Goal: Task Accomplishment & Management: Manage account settings

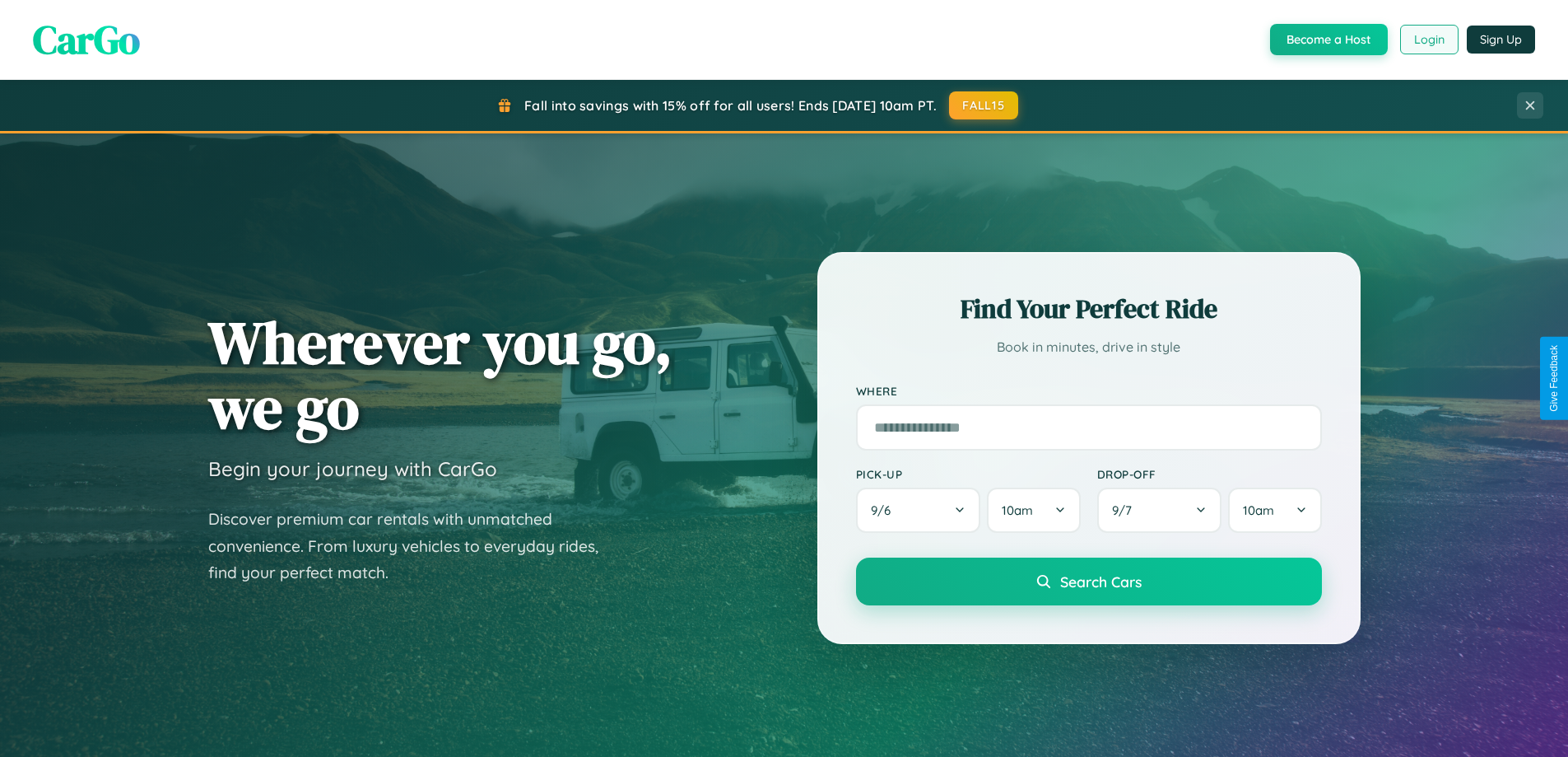
click at [1428, 39] on button "Login" at bounding box center [1429, 39] width 58 height 30
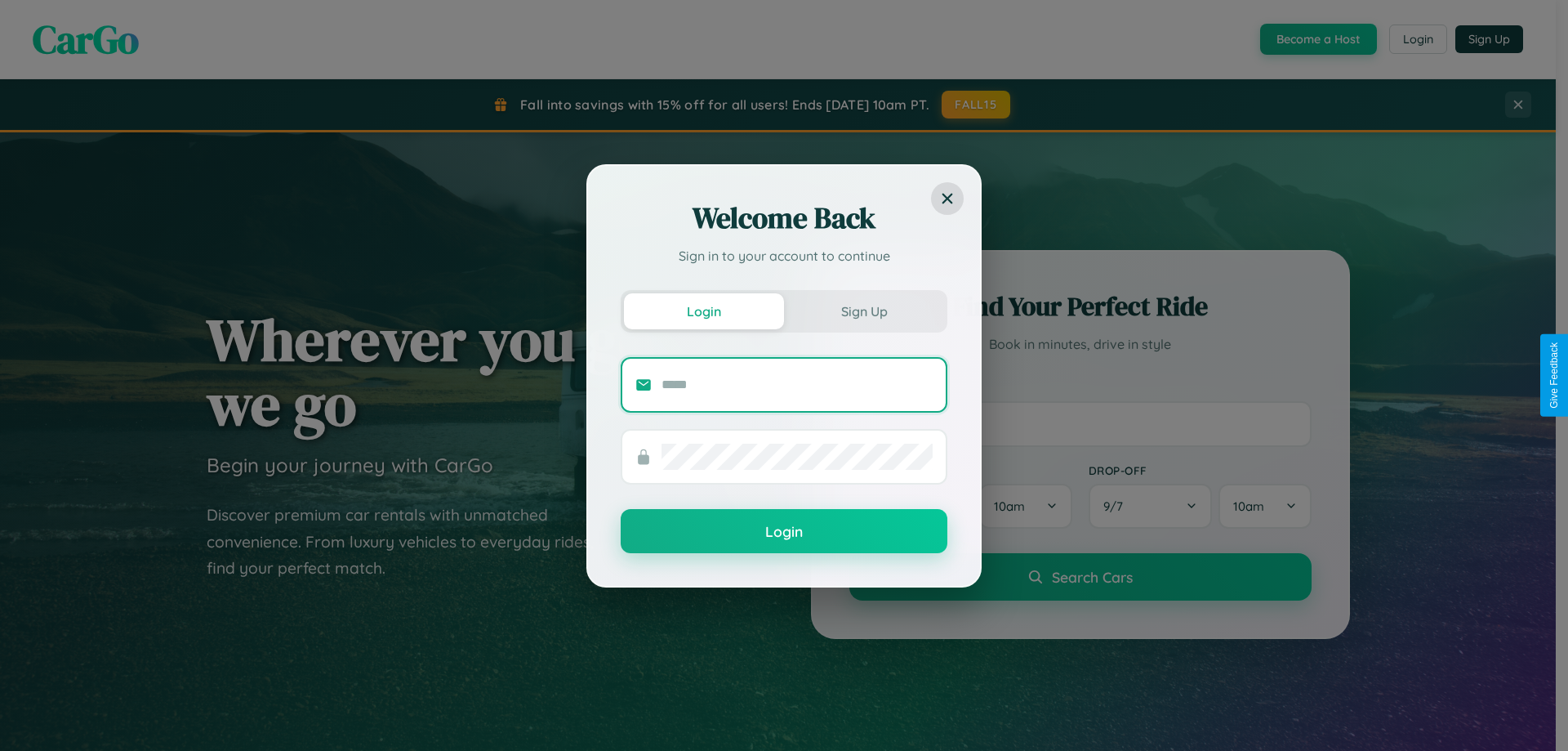
click at [797, 384] on input "text" at bounding box center [797, 385] width 272 height 26
type input "**********"
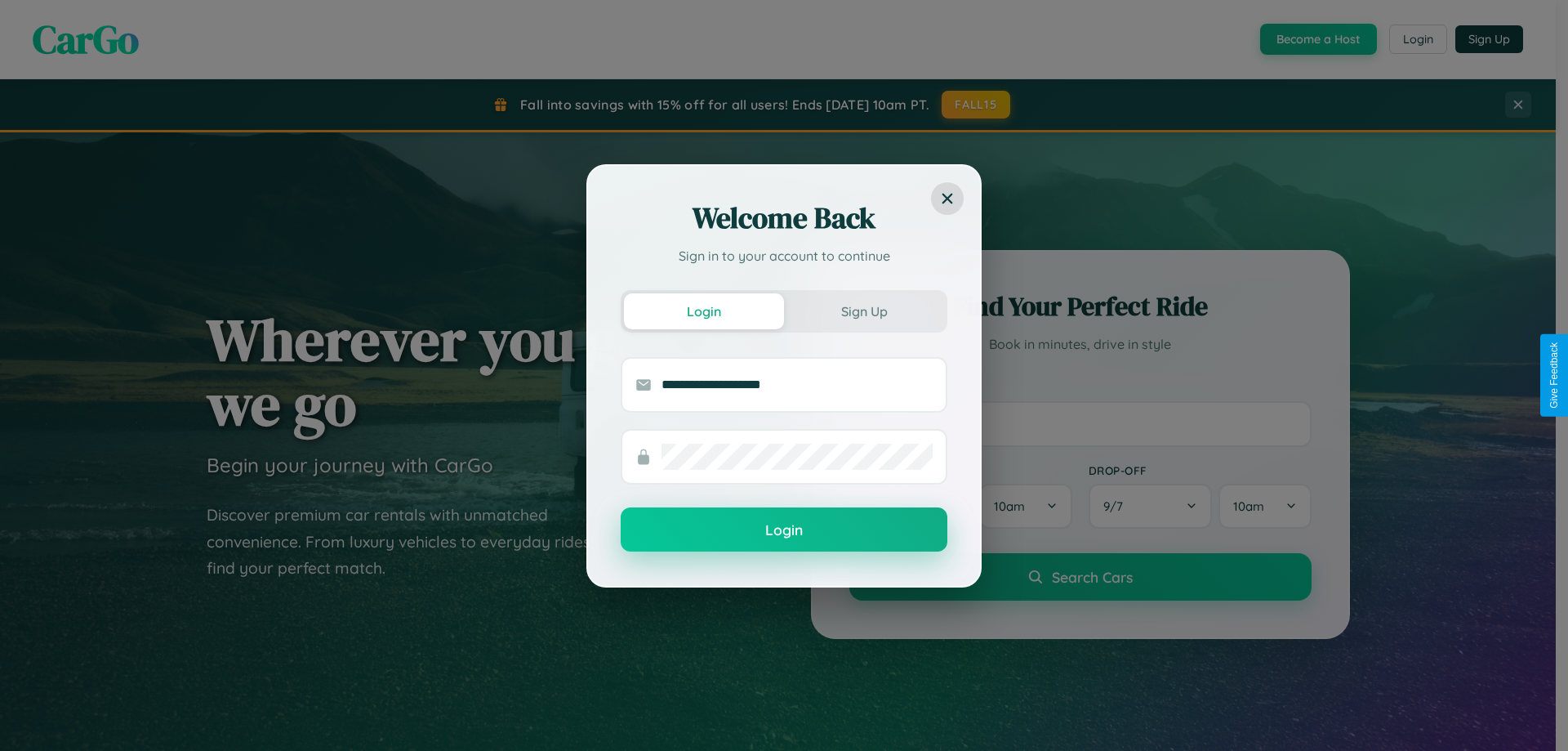
click at [784, 530] on button "Login" at bounding box center [784, 530] width 327 height 44
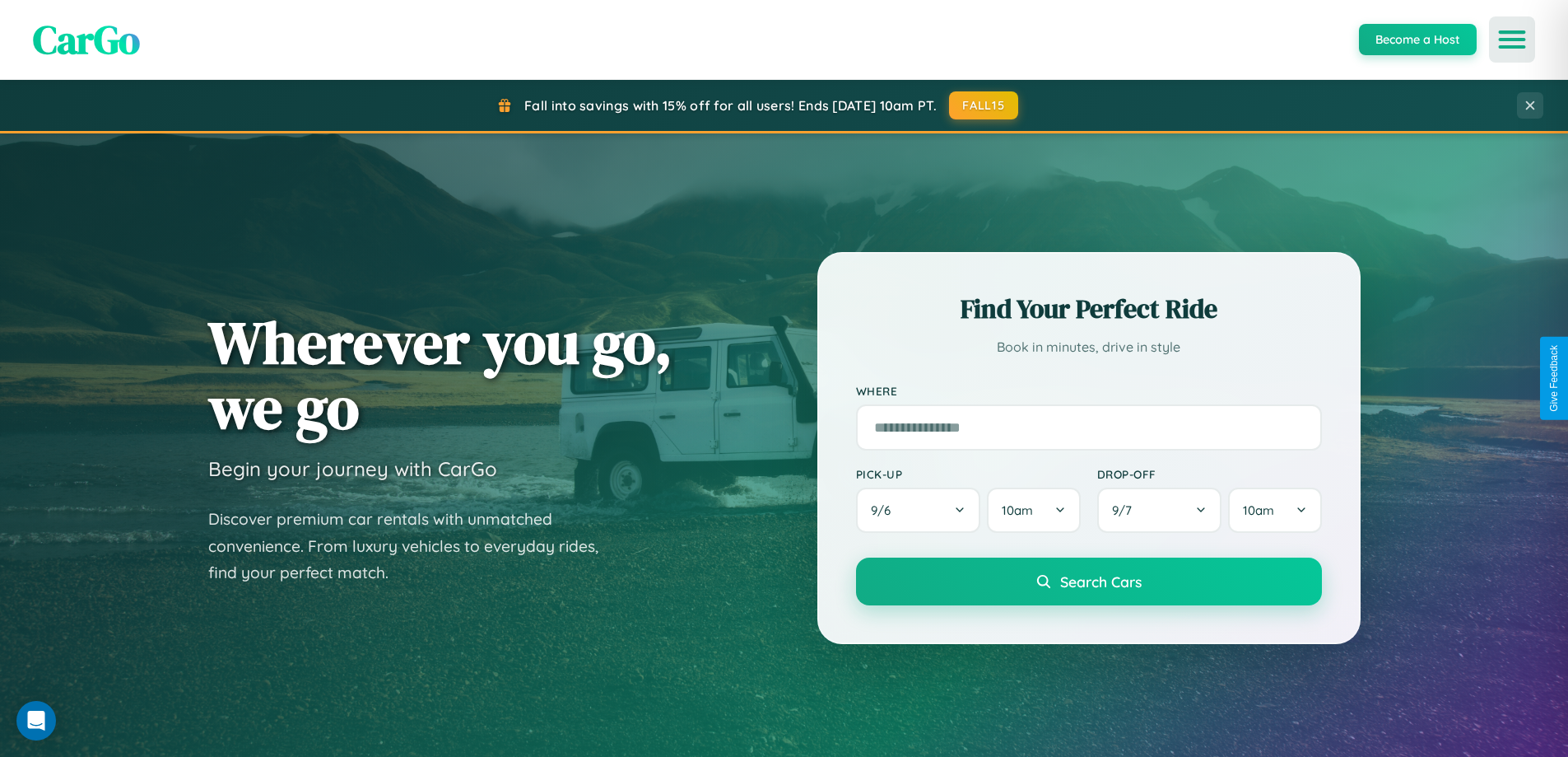
click at [1512, 39] on icon "Open menu" at bounding box center [1512, 39] width 24 height 15
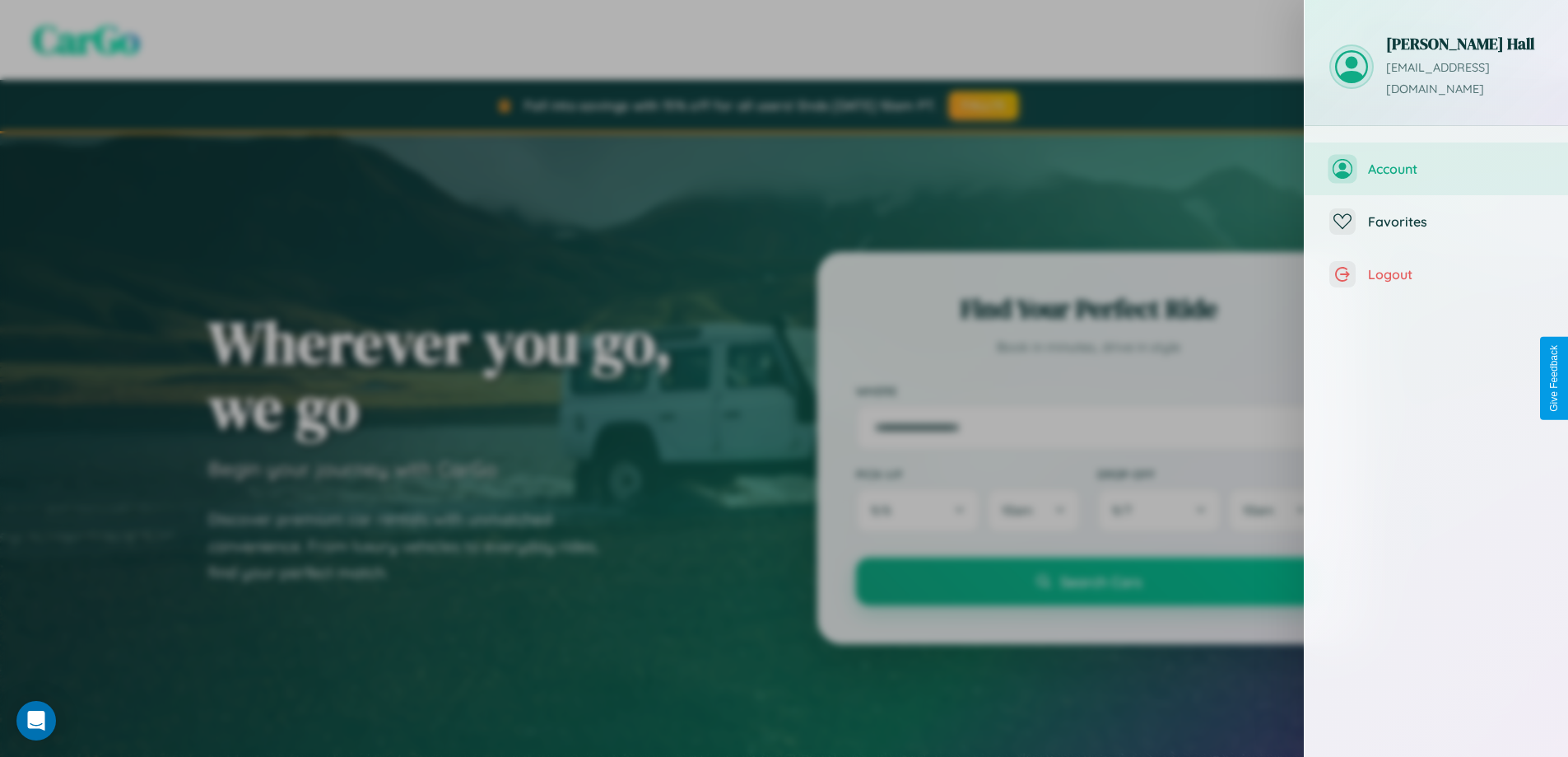
click at [1436, 160] on span "Account" at bounding box center [1456, 168] width 175 height 16
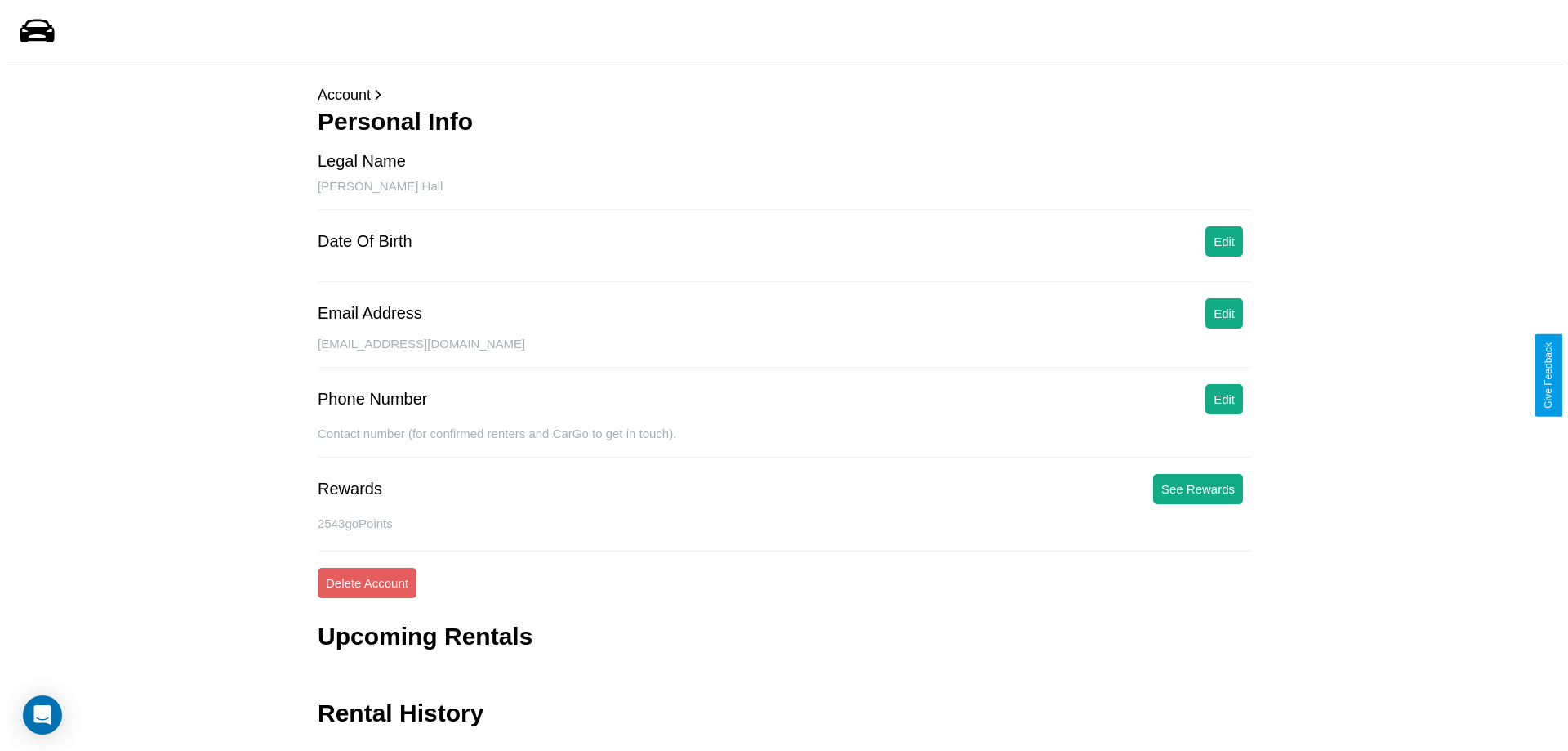
scroll to position [39, 0]
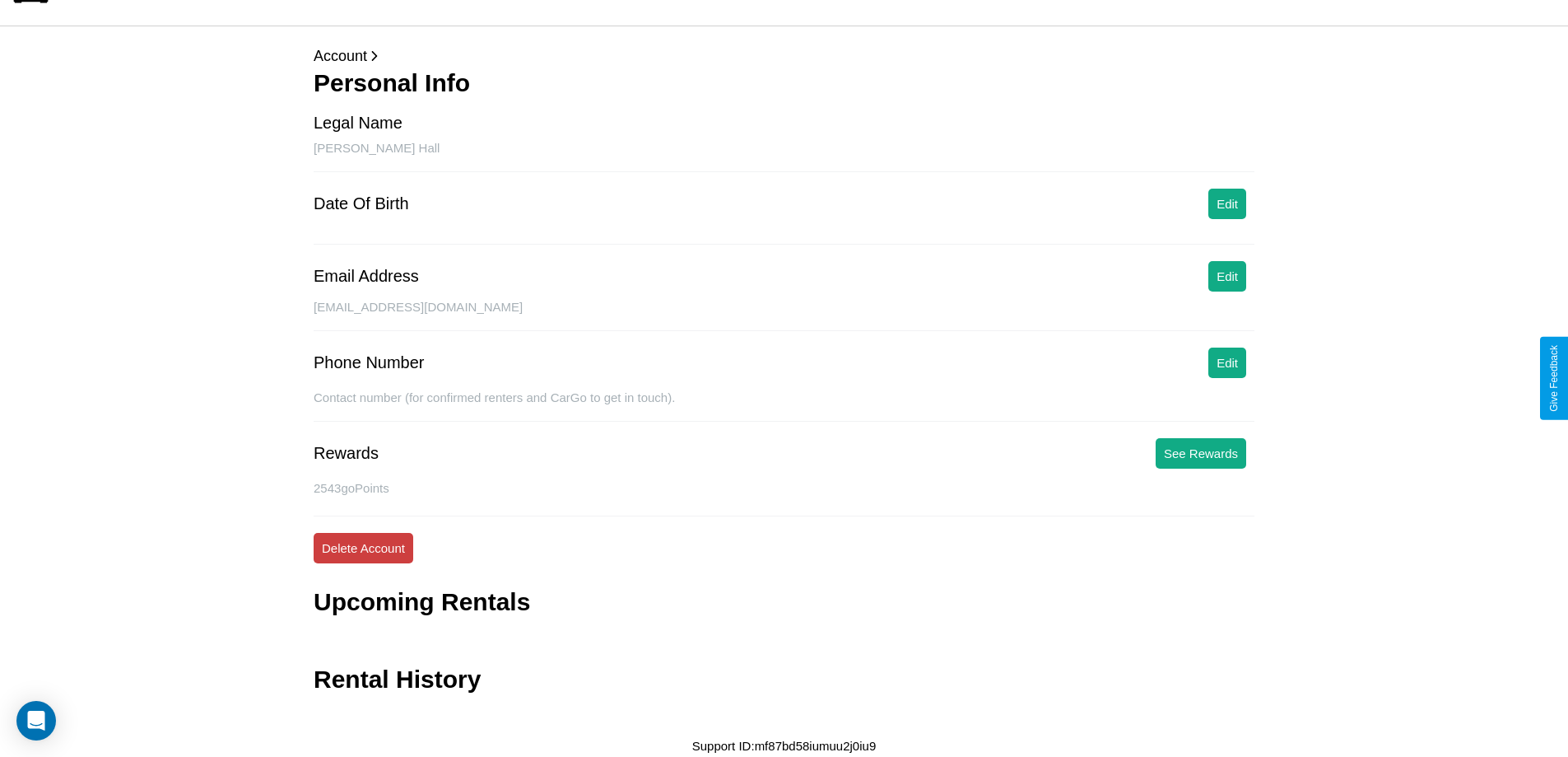
click at [363, 548] on button "Delete Account" at bounding box center [364, 548] width 100 height 31
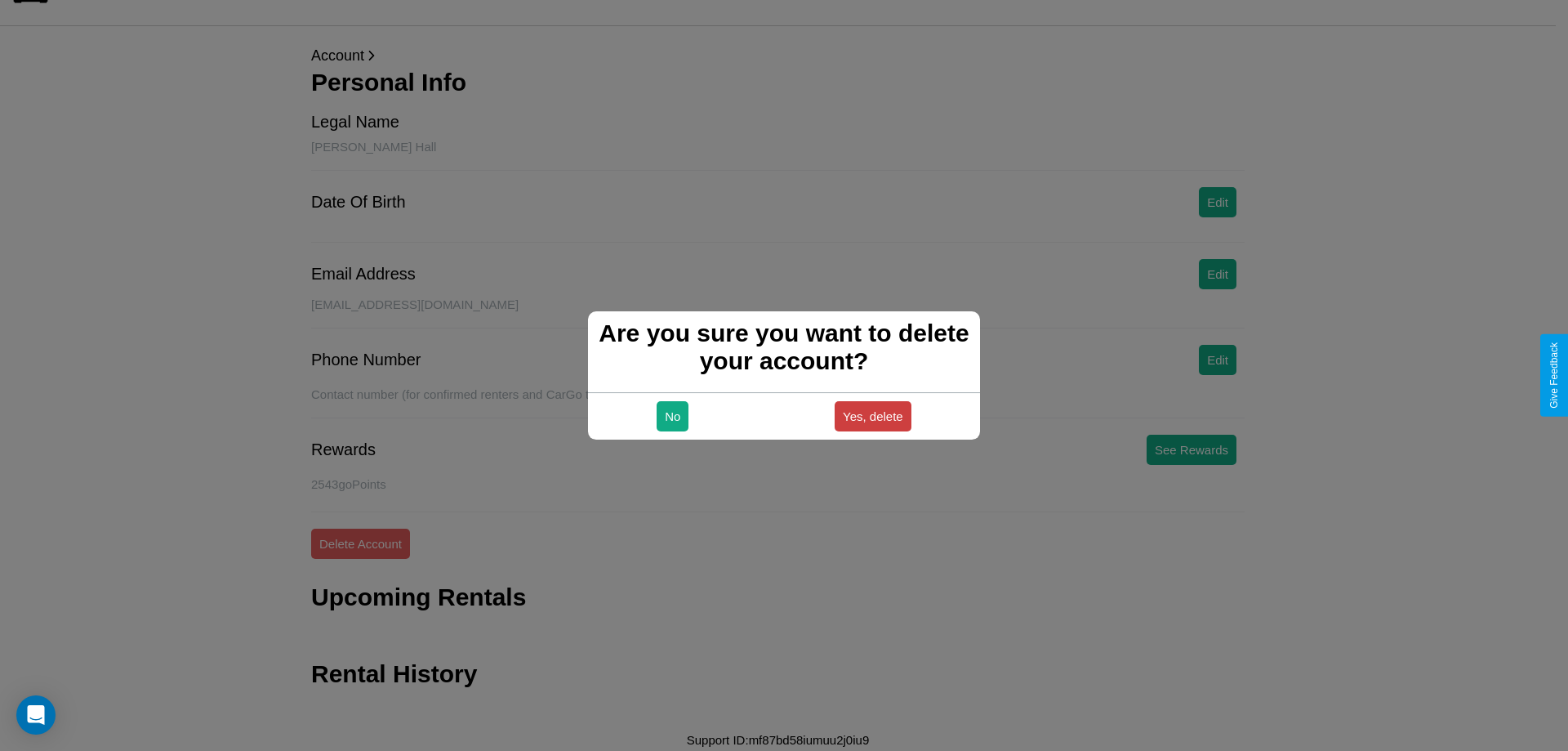
click at [873, 416] on button "Yes, delete" at bounding box center [873, 416] width 77 height 31
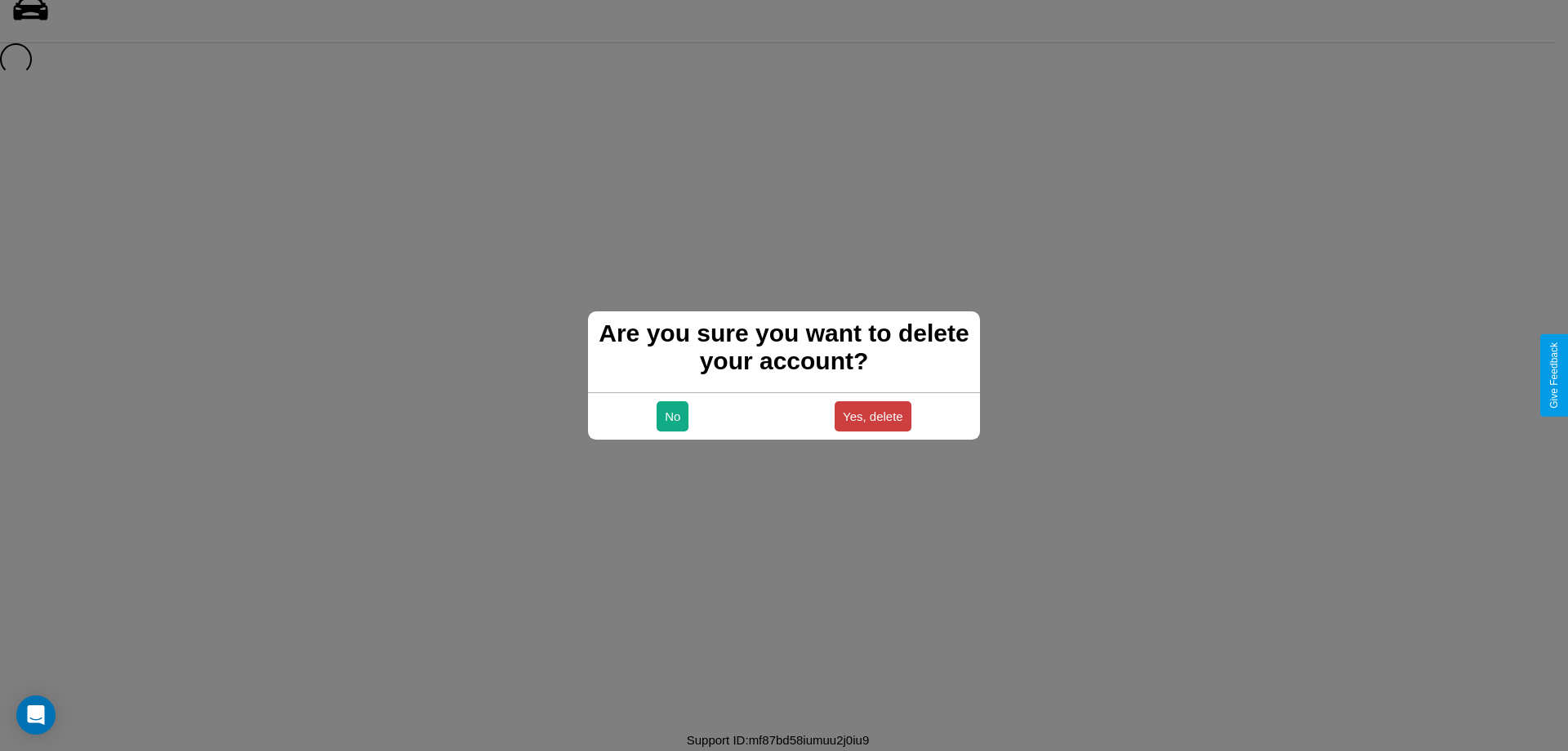
scroll to position [22, 0]
